Goal: Complete application form: Complete application form

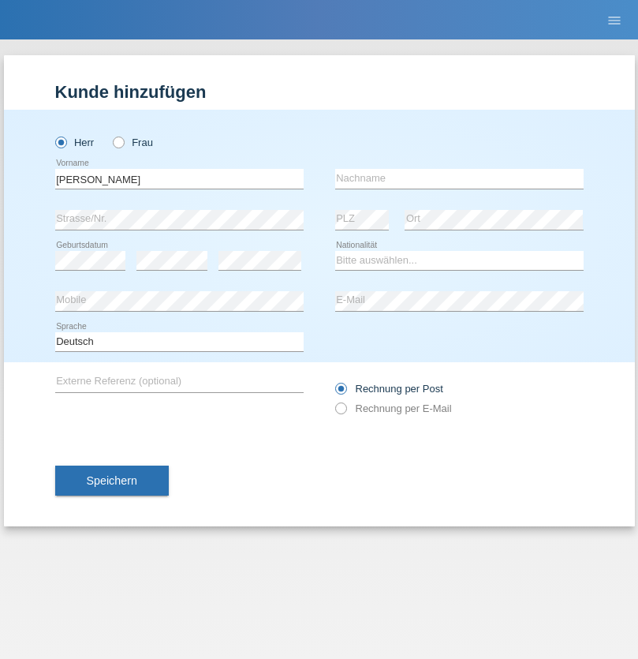
type input "[PERSON_NAME]"
click at [459, 178] on input "text" at bounding box center [459, 179] width 248 height 20
type input "[PERSON_NAME]"
select select "CH"
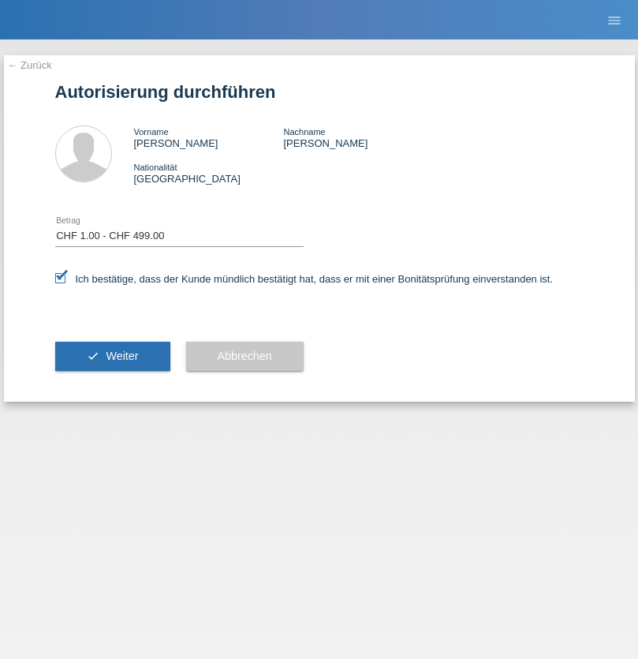
select select "1"
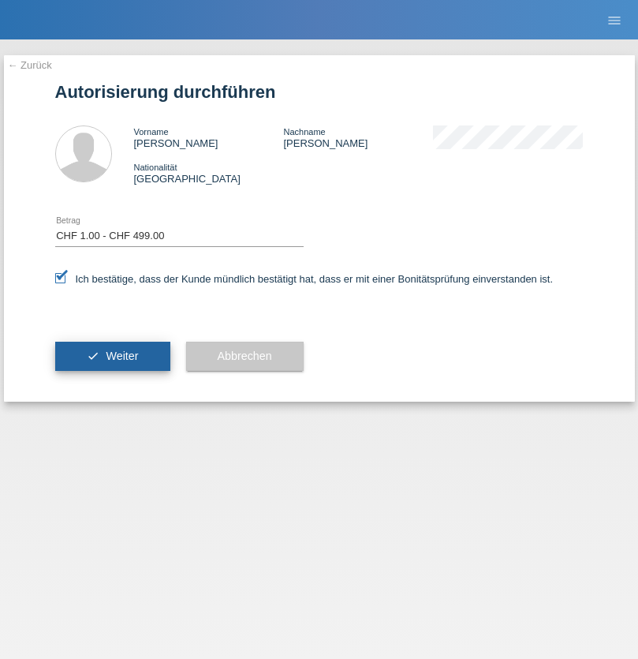
click at [112, 356] on span "Weiter" at bounding box center [122, 355] width 32 height 13
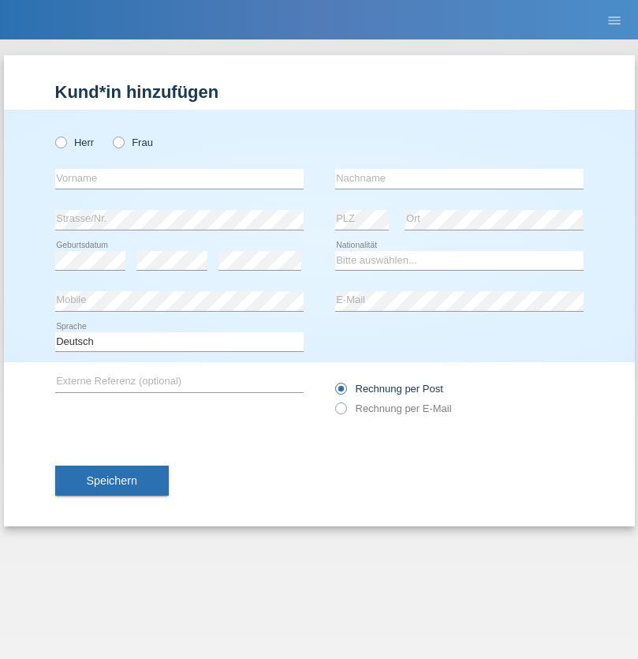
radio input "true"
click at [179, 178] on input "text" at bounding box center [179, 179] width 248 height 20
type input "[PERSON_NAME]"
click at [459, 178] on input "text" at bounding box center [459, 179] width 248 height 20
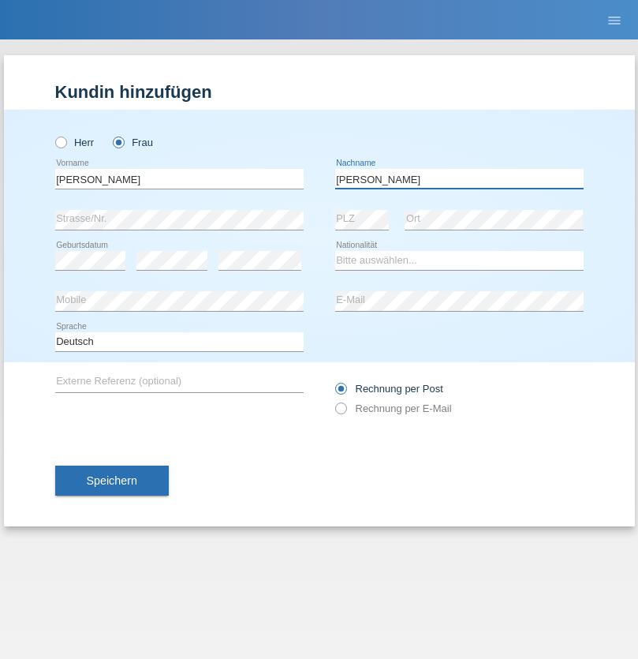
type input "[PERSON_NAME]"
select select "CH"
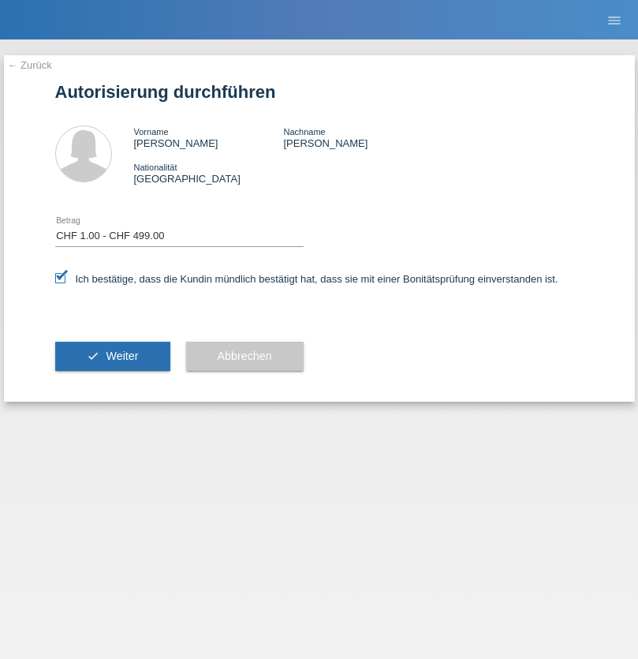
select select "1"
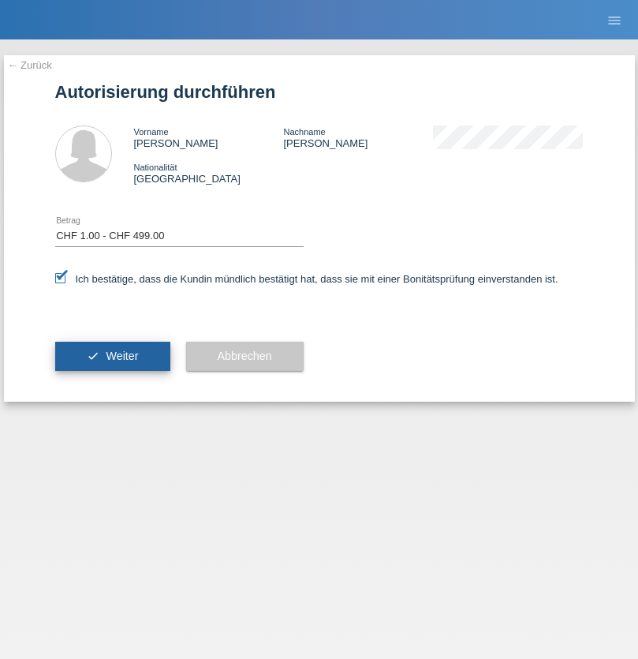
click at [112, 356] on span "Weiter" at bounding box center [122, 355] width 32 height 13
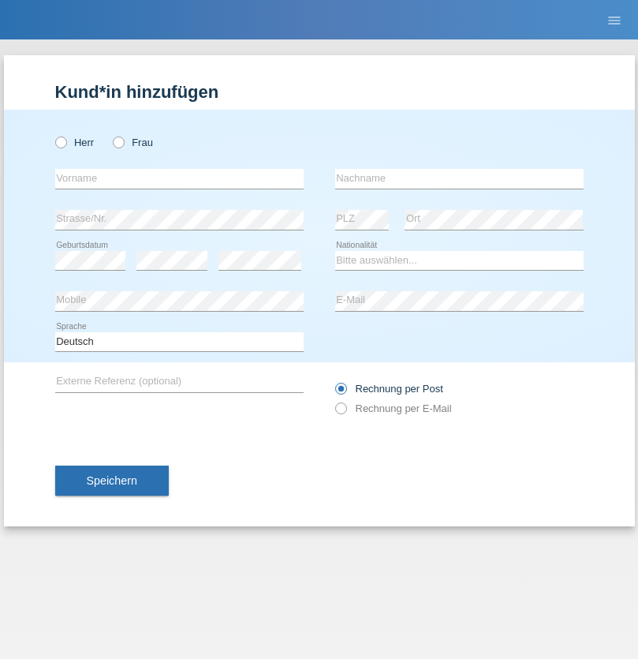
radio input "true"
click at [179, 178] on input "text" at bounding box center [179, 179] width 248 height 20
type input "Mouad"
click at [459, 178] on input "text" at bounding box center [459, 179] width 248 height 20
type input "Mekrini"
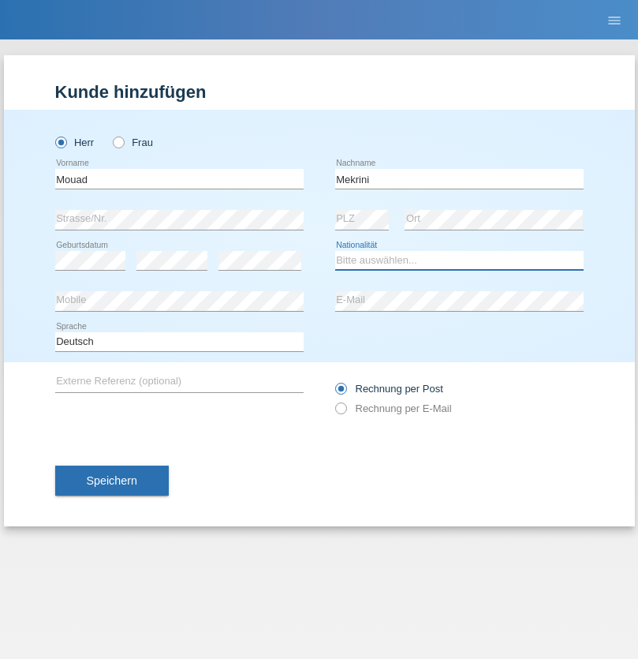
select select "BE"
select select "C"
select select "30"
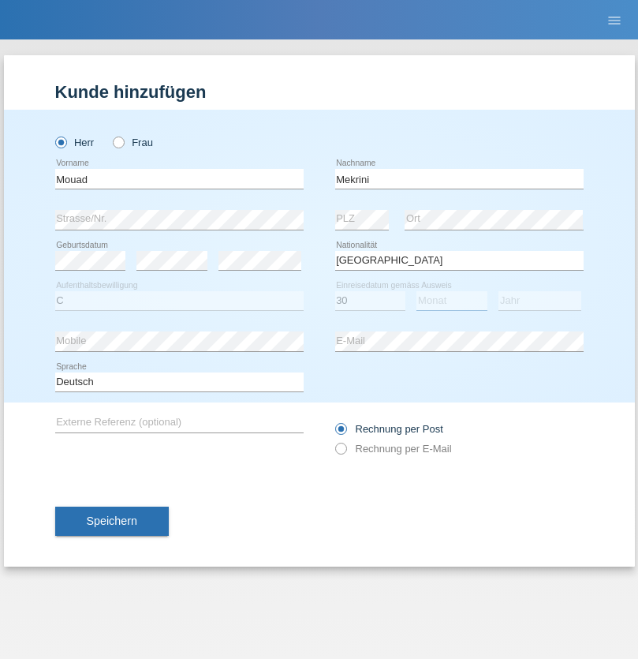
select select "04"
select select "2021"
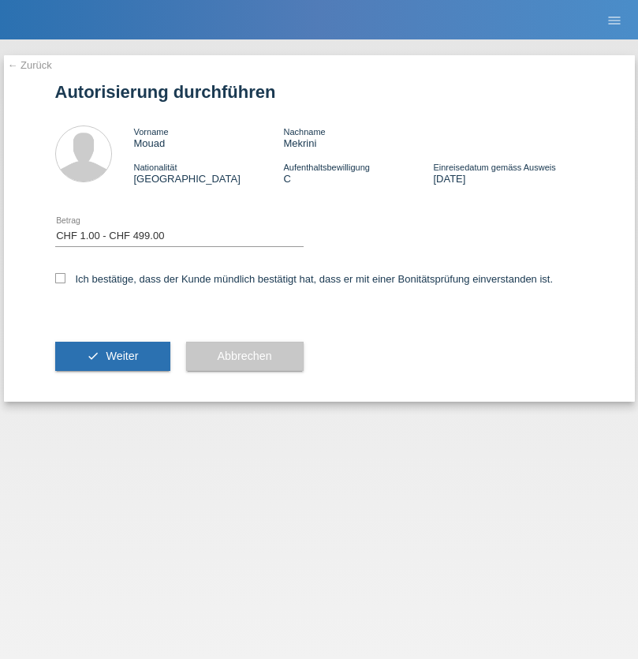
select select "1"
checkbox input "true"
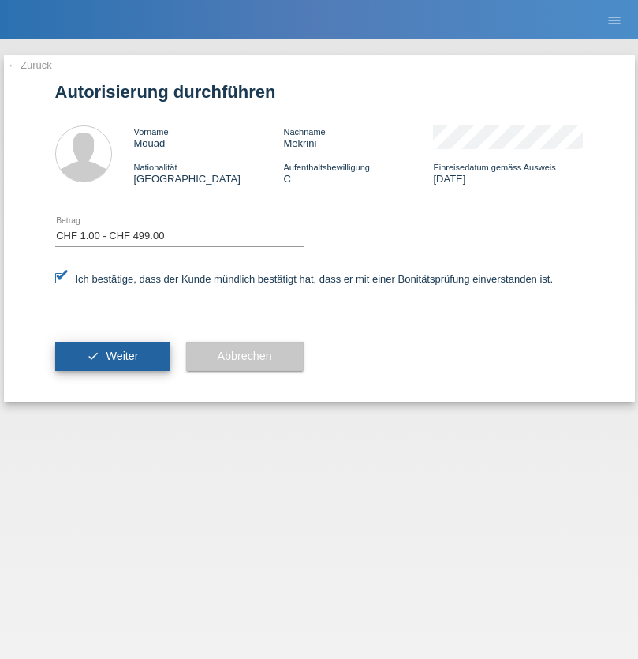
click at [112, 356] on span "Weiter" at bounding box center [122, 355] width 32 height 13
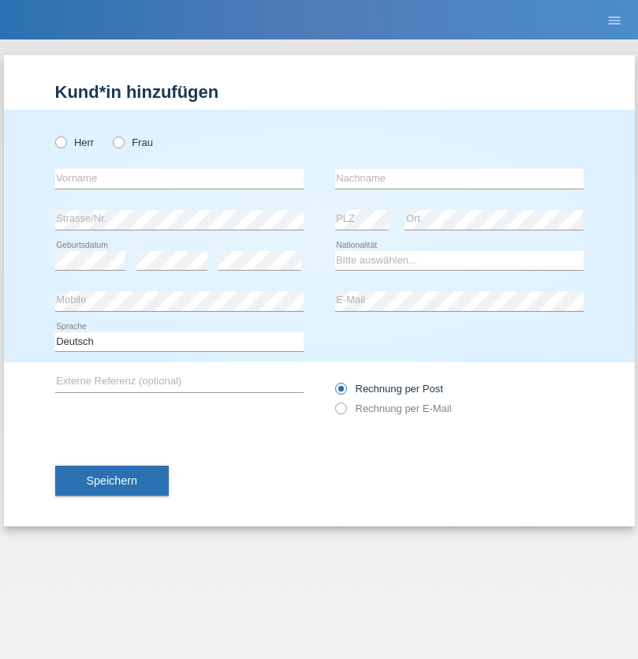
radio input "true"
click at [179, 178] on input "text" at bounding box center [179, 179] width 248 height 20
type input "Xhemile"
click at [459, 178] on input "text" at bounding box center [459, 179] width 248 height 20
type input "Ajeti"
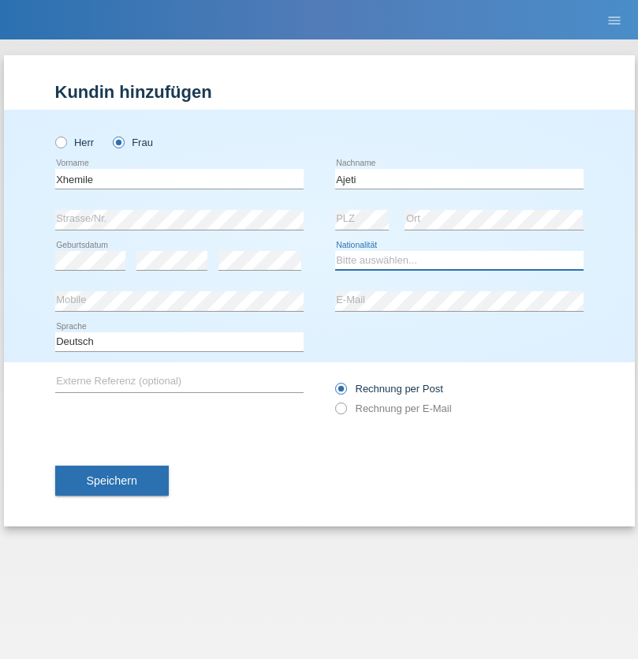
select select "CH"
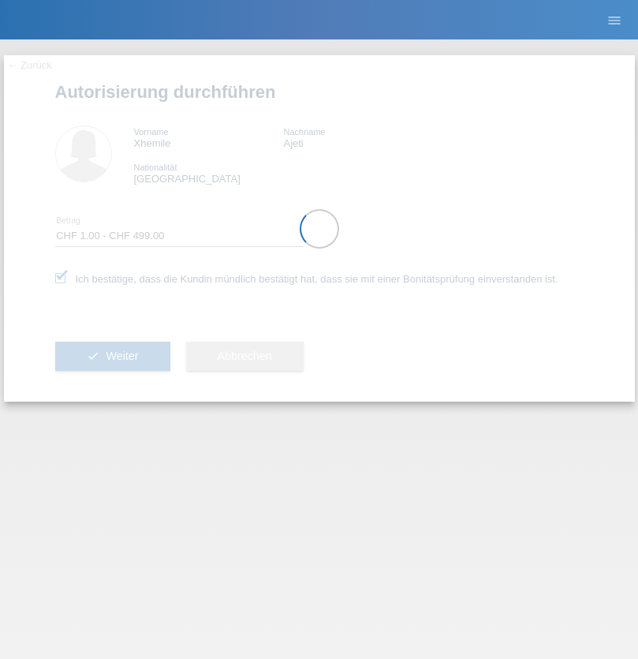
select select "1"
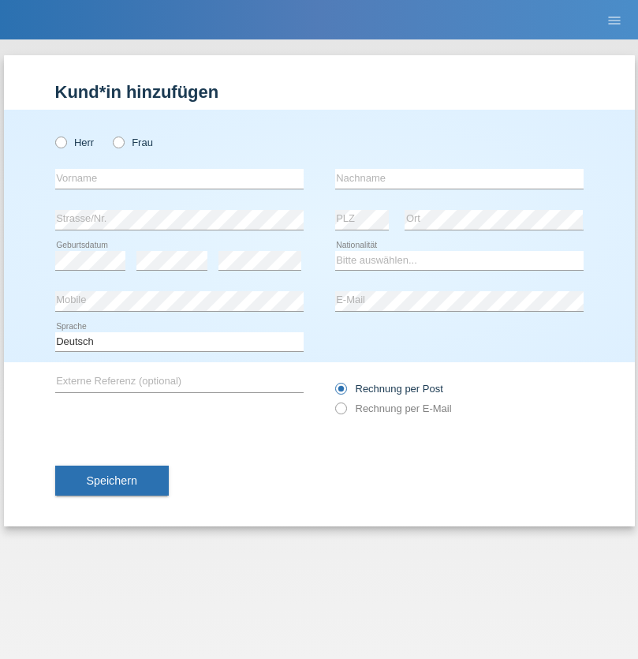
radio input "true"
click at [179, 178] on input "text" at bounding box center [179, 179] width 248 height 20
type input "Agon"
click at [459, 178] on input "text" at bounding box center [459, 179] width 248 height 20
type input "Ajeti"
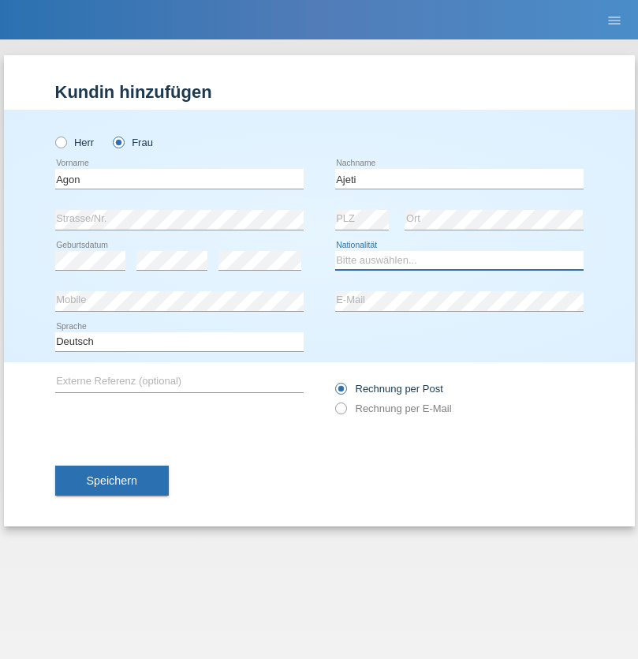
select select "XK"
select select "C"
select select "15"
select select "04"
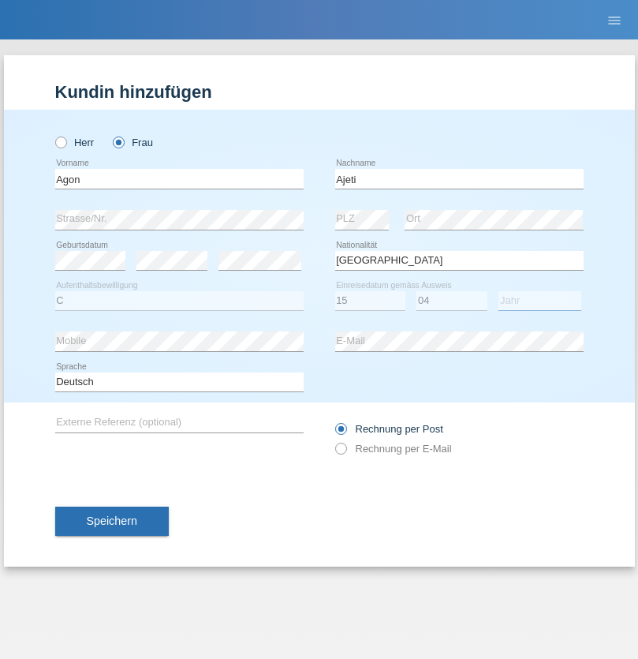
select select "2008"
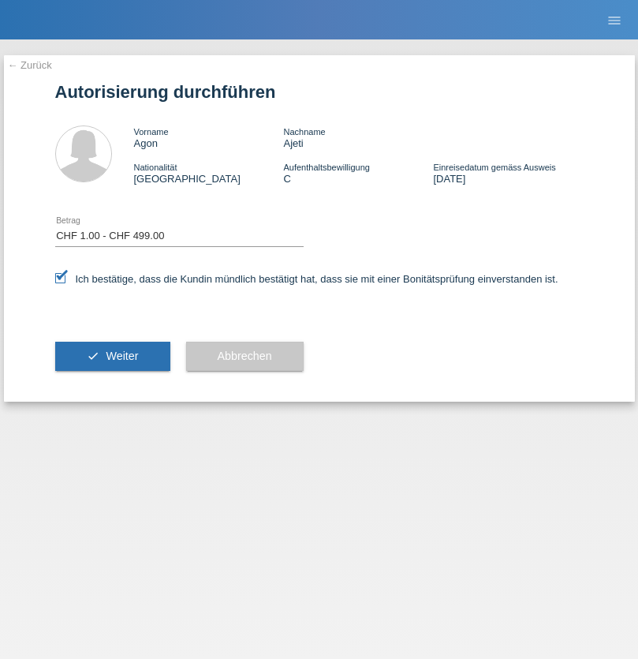
select select "1"
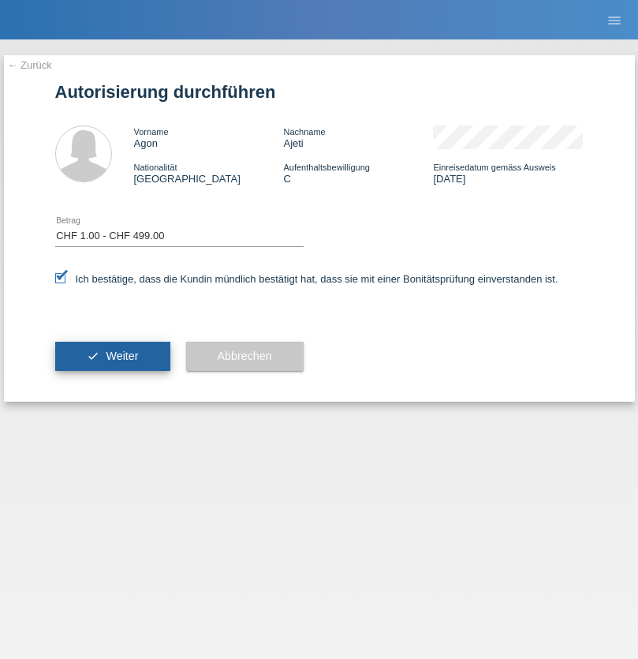
click at [112, 356] on span "Weiter" at bounding box center [122, 355] width 32 height 13
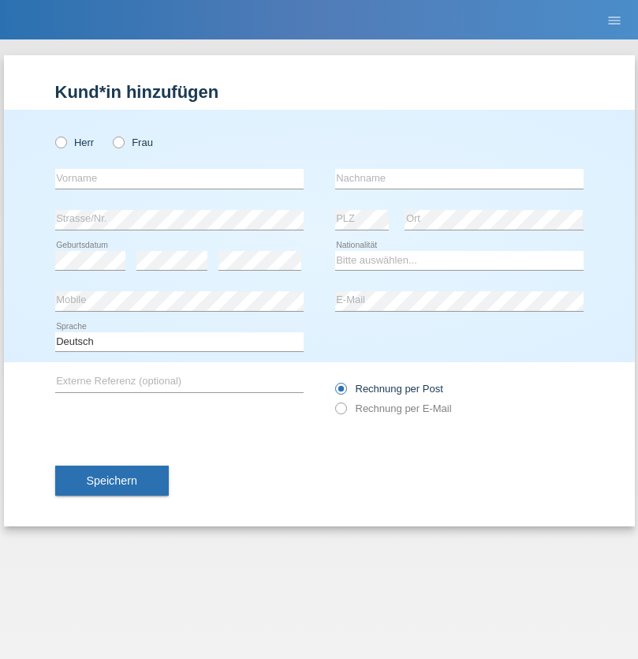
radio input "true"
click at [179, 178] on input "text" at bounding box center [179, 179] width 248 height 20
type input "Kostiantyn"
click at [459, 178] on input "text" at bounding box center [459, 179] width 248 height 20
type input "Ihnatov"
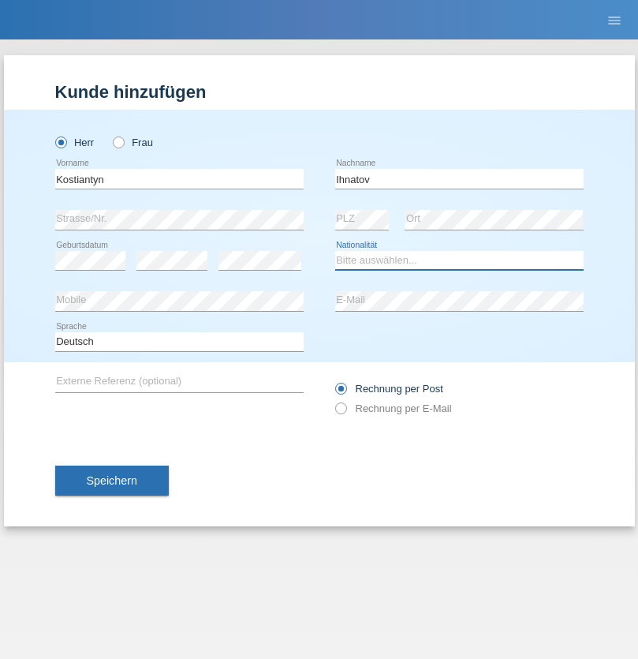
select select "CH"
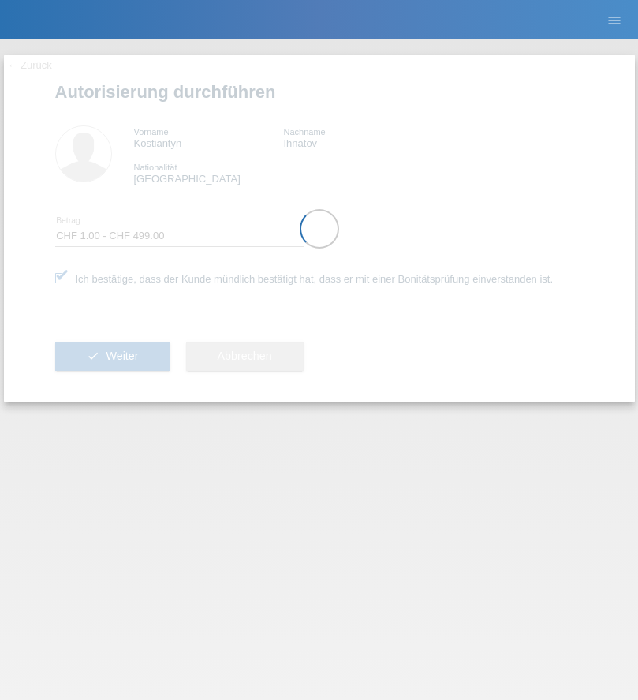
select select "1"
